Goal: Transaction & Acquisition: Subscribe to service/newsletter

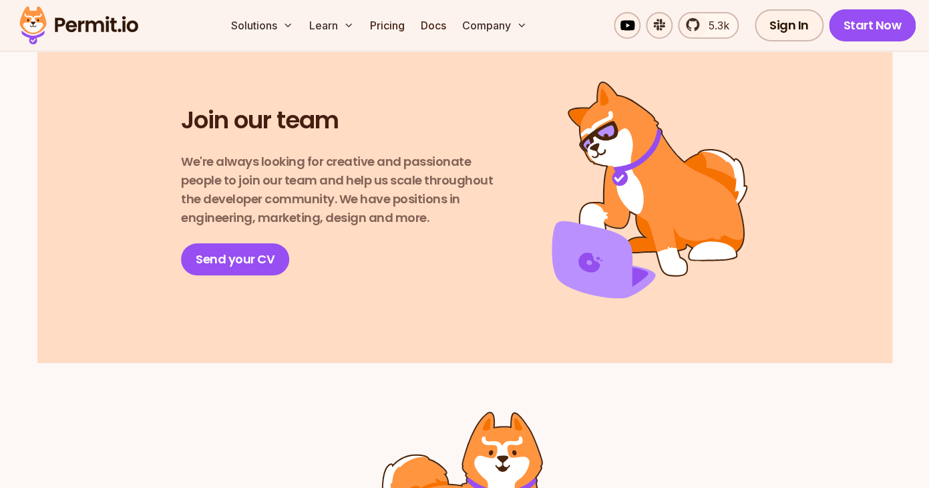
scroll to position [1782, 0]
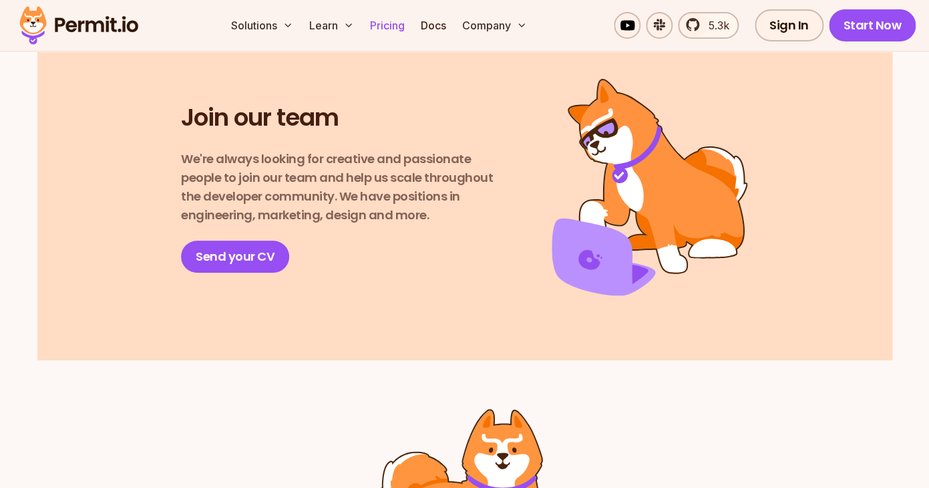
click at [382, 29] on link "Pricing" at bounding box center [387, 25] width 45 height 27
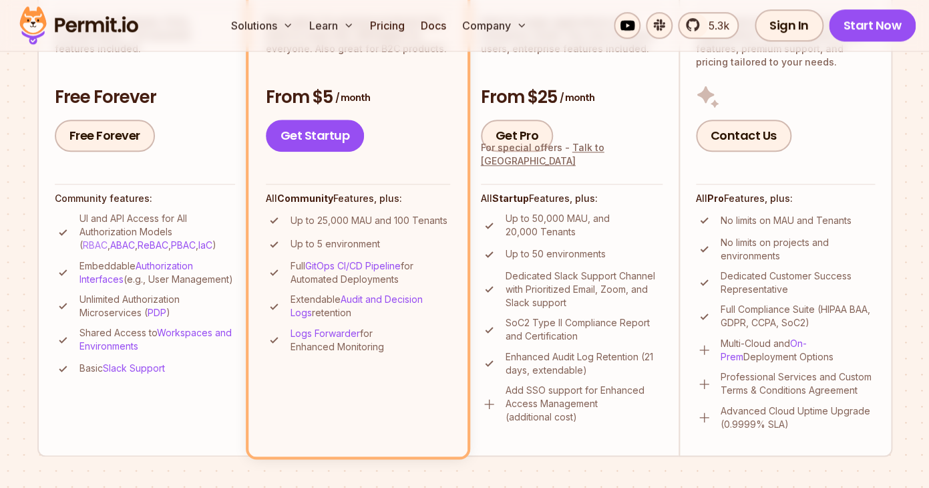
scroll to position [408, 0]
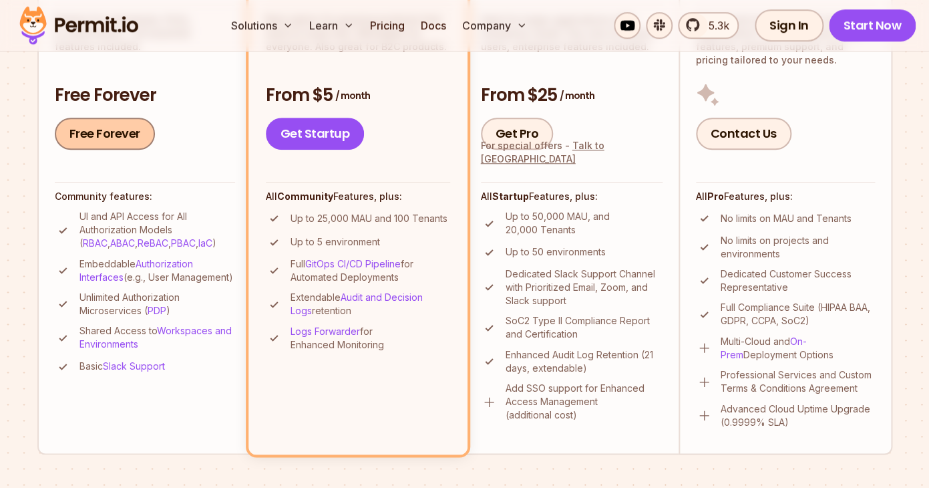
click at [119, 141] on link "Free Forever" at bounding box center [105, 134] width 100 height 32
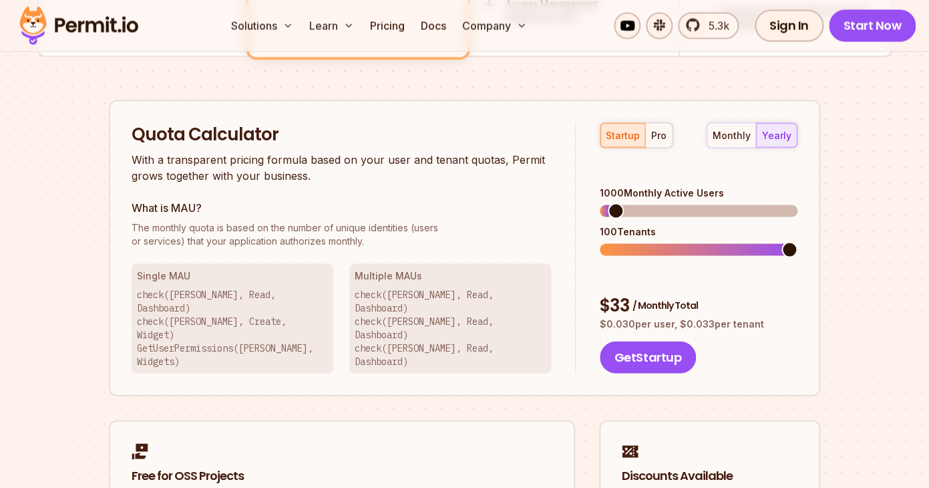
scroll to position [0, 0]
